Goal: Information Seeking & Learning: Check status

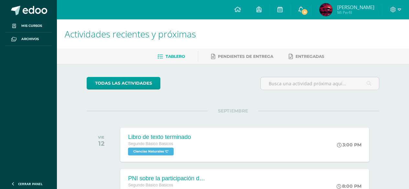
click at [301, 3] on link "4" at bounding box center [301, 9] width 21 height 19
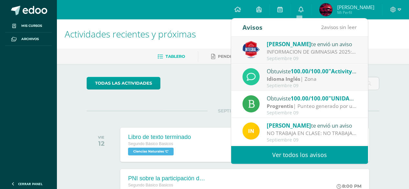
click at [336, 75] on div "Obtuviste 100.00/100.00 "Activity #4/Poster" en Idioma Inglés" at bounding box center [312, 71] width 90 height 8
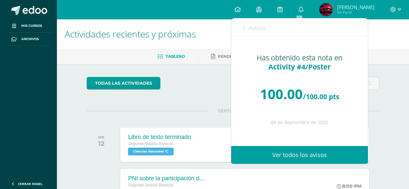
click at [260, 29] on span "Avisos" at bounding box center [257, 28] width 17 height 8
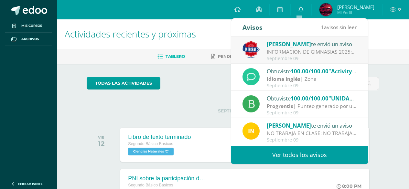
click at [341, 99] on span ""UNIDAD 18"" at bounding box center [346, 98] width 35 height 7
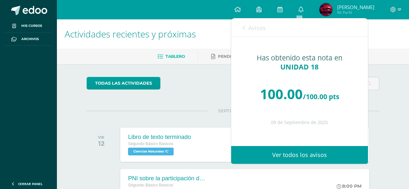
click at [246, 28] on link "Avisos" at bounding box center [254, 27] width 23 height 18
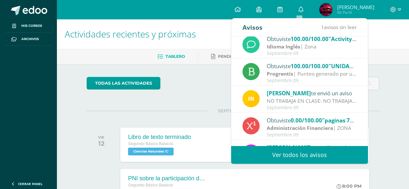
scroll to position [65, 0]
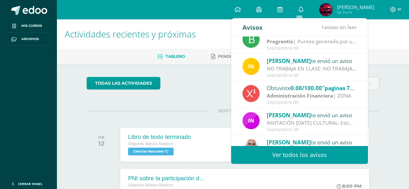
click at [308, 86] on span "0.00/100.00" at bounding box center [306, 87] width 31 height 7
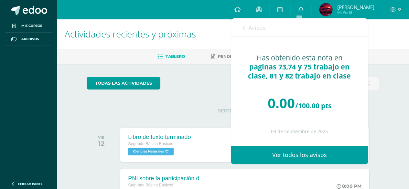
click at [248, 30] on link "Avisos" at bounding box center [254, 27] width 23 height 18
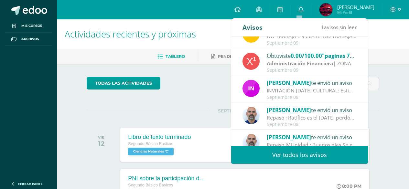
scroll to position [108, 0]
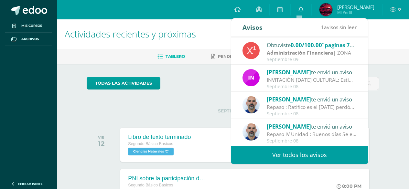
click at [334, 129] on div "Carlos Valenzuela te envió un aviso" at bounding box center [312, 126] width 90 height 8
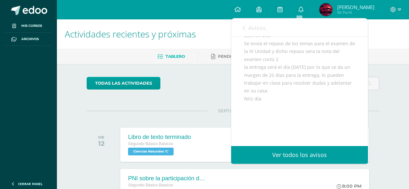
scroll to position [0, 0]
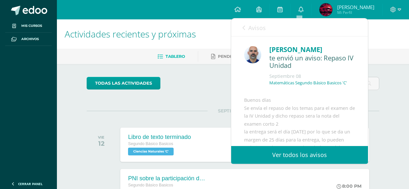
click at [241, 30] on div "Avisos 1 avisos sin leer Avisos" at bounding box center [299, 27] width 137 height 18
click at [252, 31] on span "Avisos" at bounding box center [257, 28] width 17 height 8
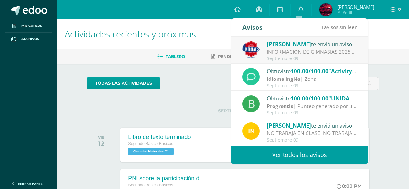
click at [296, 160] on link "Ver todos los avisos" at bounding box center [299, 155] width 137 height 18
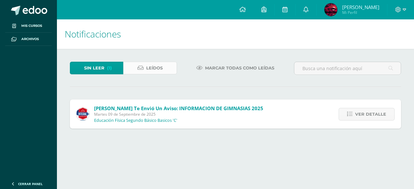
click at [157, 72] on span "Leídos" at bounding box center [154, 68] width 17 height 12
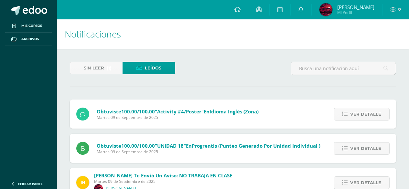
scroll to position [32, 0]
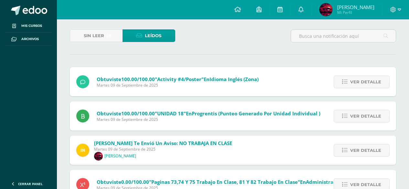
click at [375, 3] on link "Roberto Alejandro Mi Perfil" at bounding box center [347, 9] width 71 height 19
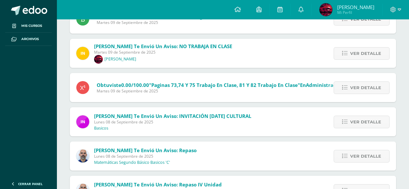
scroll to position [162, 0]
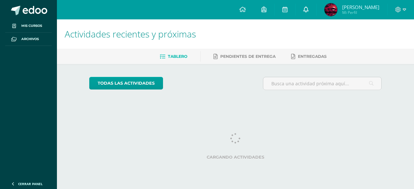
drag, startPoint x: 0, startPoint y: 0, endPoint x: 296, endPoint y: 14, distance: 296.8
click at [296, 14] on link at bounding box center [306, 9] width 21 height 19
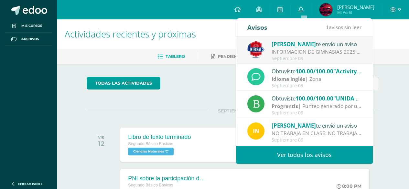
click at [283, 148] on link "Ver todos los avisos" at bounding box center [304, 155] width 137 height 18
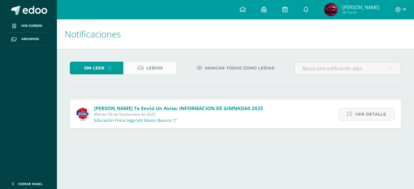
click at [169, 72] on link "Leídos" at bounding box center [149, 68] width 53 height 13
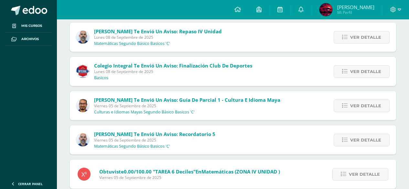
scroll to position [348, 0]
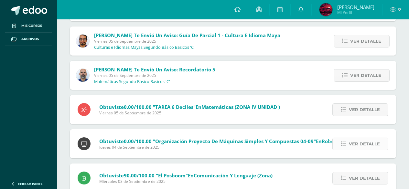
click at [350, 146] on span "Ver detalle" at bounding box center [364, 144] width 31 height 12
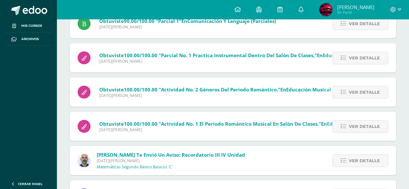
scroll to position [1317, 0]
